Goal: Task Accomplishment & Management: Manage account settings

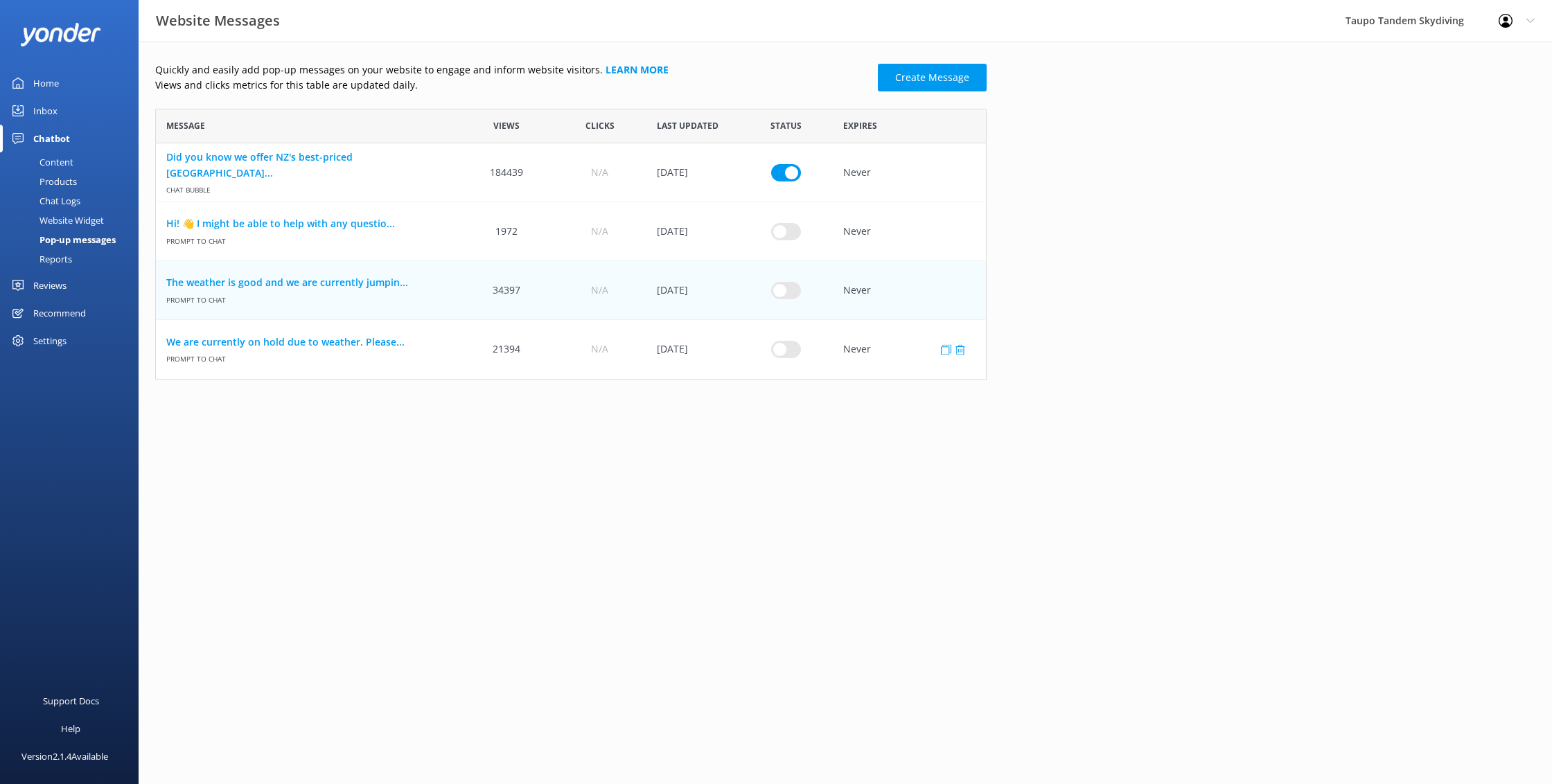
scroll to position [271, 831]
drag, startPoint x: 787, startPoint y: 286, endPoint x: 720, endPoint y: 287, distance: 67.0
click at [787, 286] on input "row" at bounding box center [786, 290] width 30 height 17
checkbox input "true"
click at [368, 285] on link "The weather is good and we are currently jumpin..." at bounding box center [307, 282] width 283 height 15
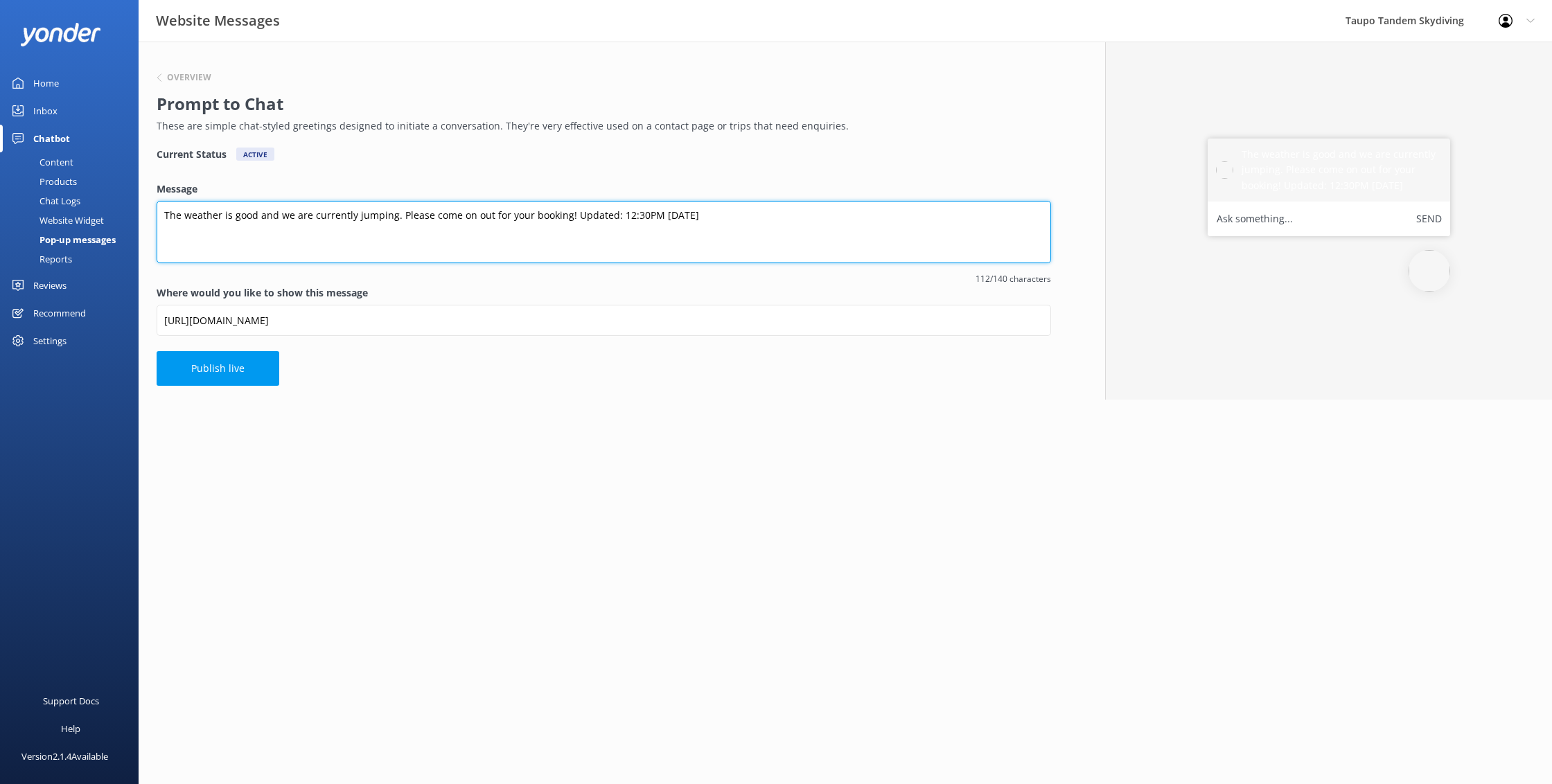
click at [643, 215] on textarea "The weather is good and we are currently jumping. Please come on out for your b…" at bounding box center [604, 231] width 894 height 62
click at [619, 215] on textarea "The weather is good and we are currently jumping. Please come on out for your b…" at bounding box center [604, 231] width 894 height 62
drag, startPoint x: 662, startPoint y: 214, endPoint x: 675, endPoint y: 226, distance: 17.7
click at [662, 215] on textarea "The weather is good and we are currently jumping. Please come on out for your b…" at bounding box center [604, 231] width 894 height 62
type textarea "The weather is good and we are currently jumping. Please come on out for your b…"
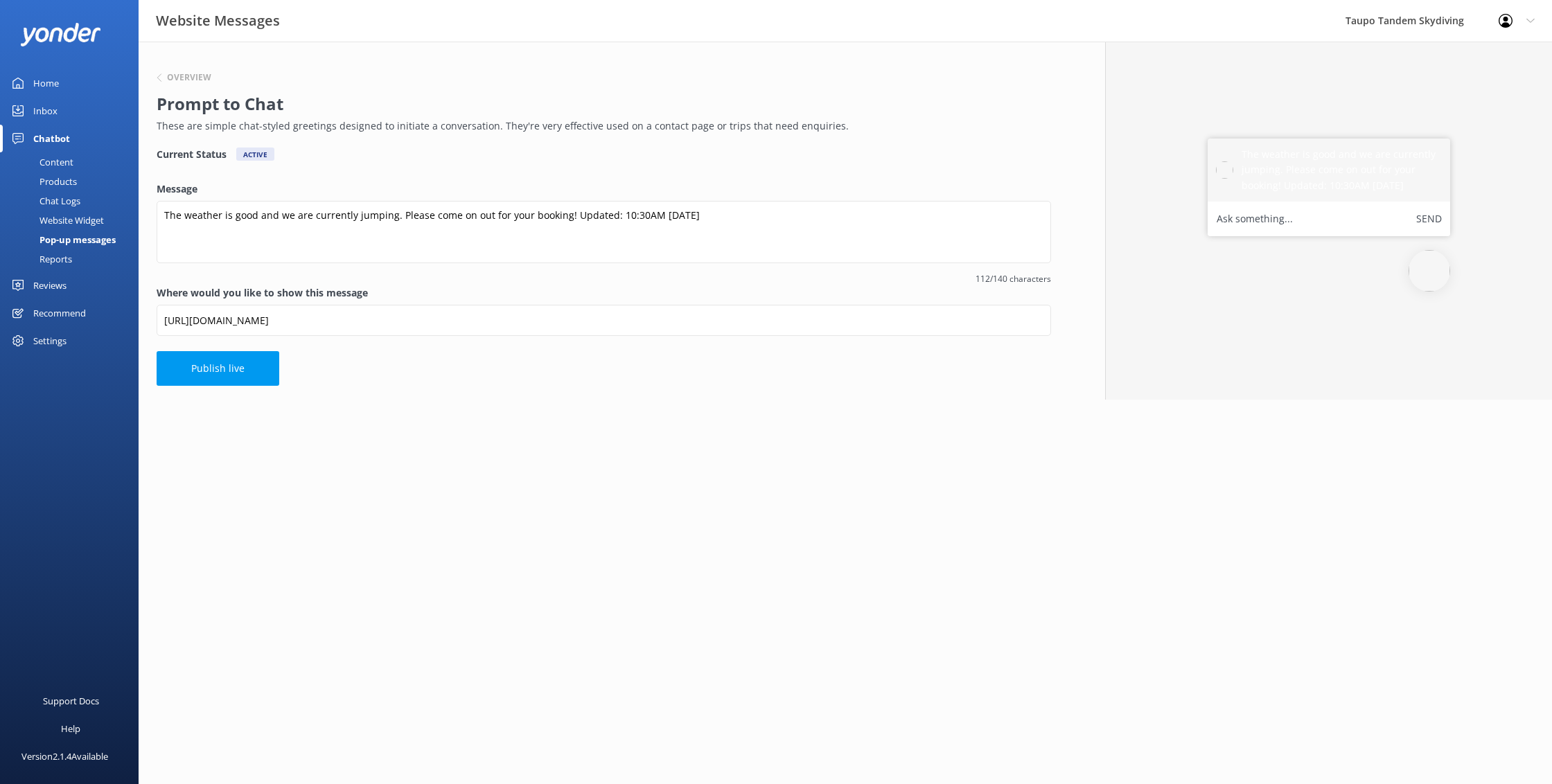
click at [235, 369] on button "Publish live" at bounding box center [217, 368] width 122 height 35
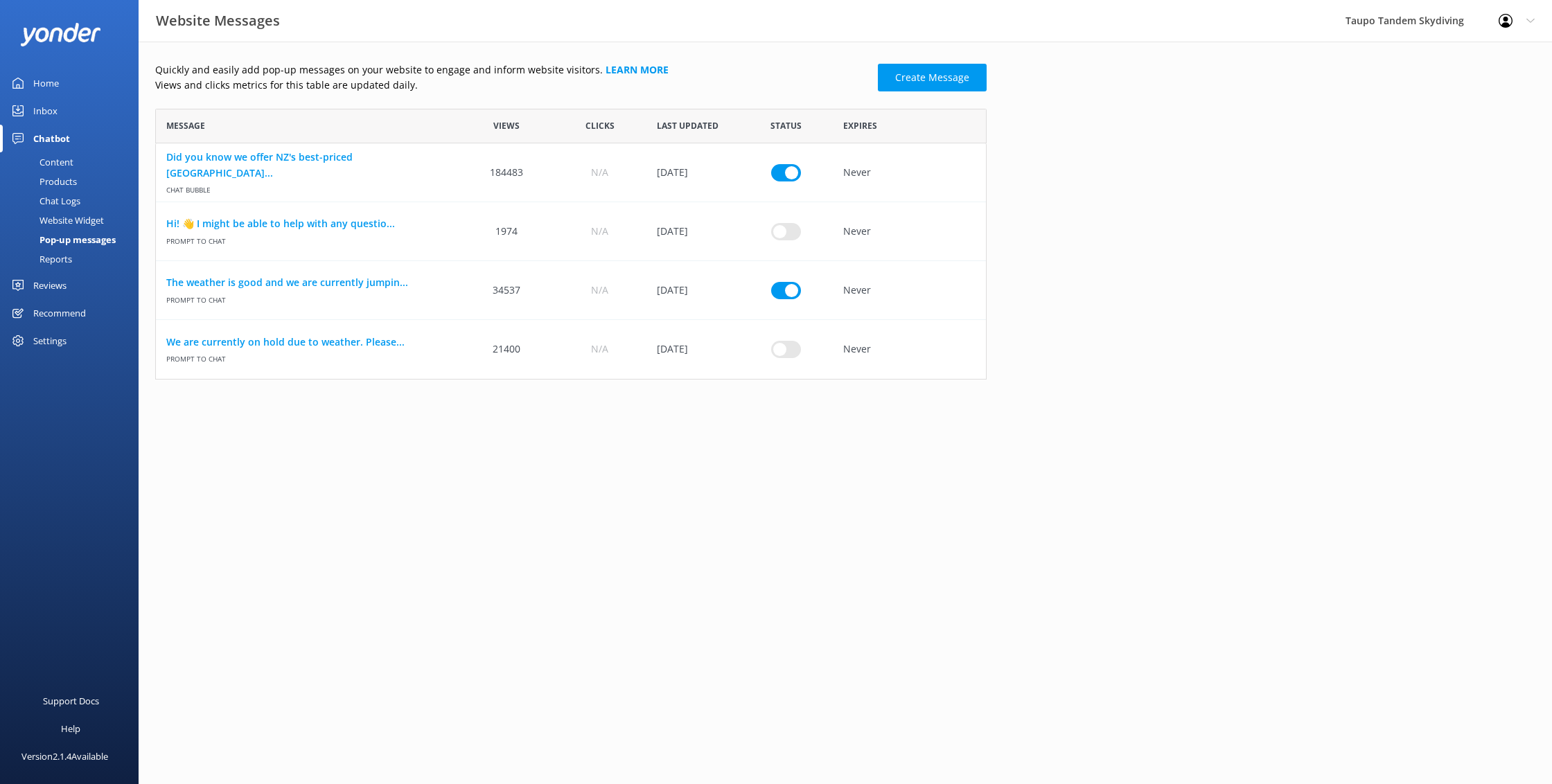
scroll to position [271, 831]
